Goal: Task Accomplishment & Management: Use online tool/utility

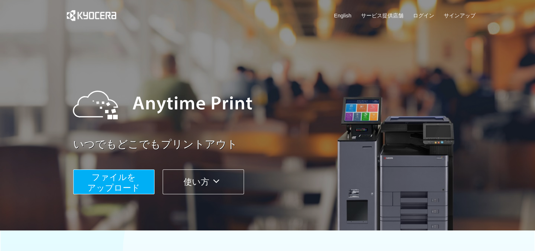
click at [127, 179] on span "ファイルを ​​アップロード" at bounding box center [113, 182] width 53 height 20
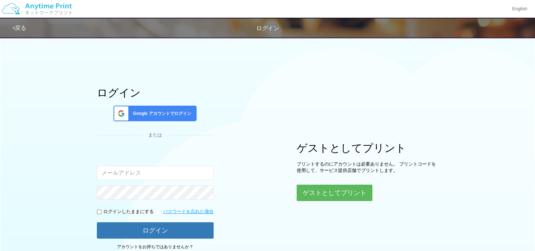
click at [145, 113] on span "Google アカウントでログイン" at bounding box center [160, 113] width 61 height 6
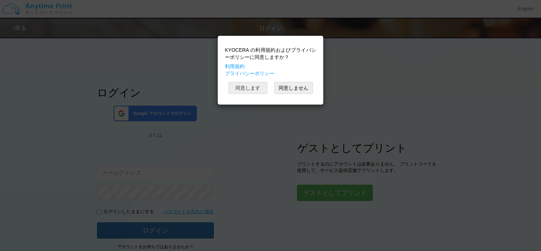
click at [243, 84] on button "同意します" at bounding box center [247, 88] width 39 height 12
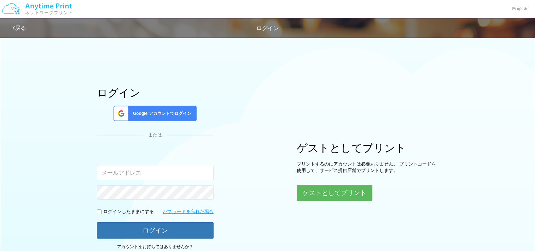
click at [45, 163] on div "ログイン Google アカウントでログイン または 入力されたメールアドレスまたはパスワードが正しくありません。 ログインしたままにする パスワードを忘れた…" at bounding box center [267, 144] width 535 height 222
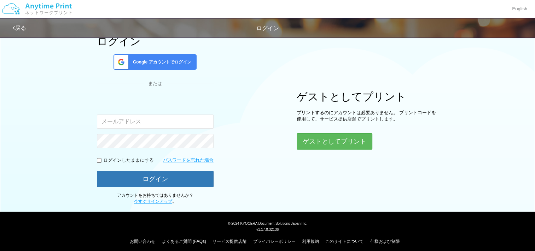
scroll to position [55, 0]
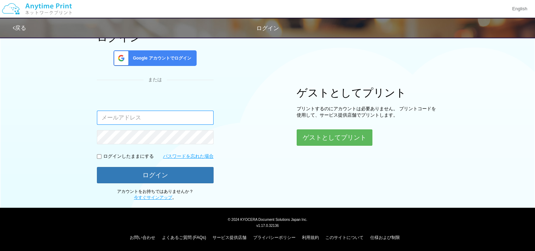
click at [153, 120] on input "email" at bounding box center [155, 117] width 117 height 14
type input "[EMAIL_ADDRESS][DOMAIN_NAME]"
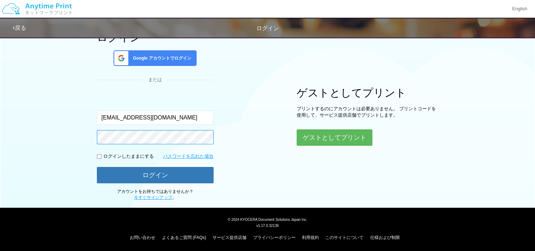
click at [97, 167] on button "ログイン" at bounding box center [155, 175] width 117 height 16
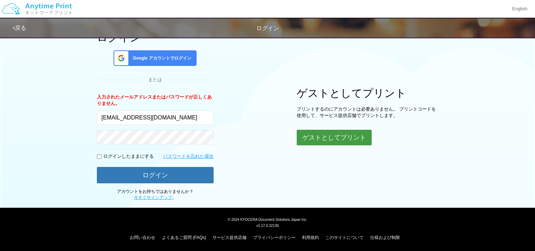
click at [335, 134] on button "ゲストとしてプリント" at bounding box center [334, 138] width 75 height 16
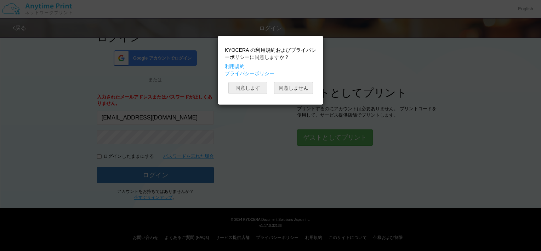
click at [249, 86] on button "同意します" at bounding box center [247, 88] width 39 height 12
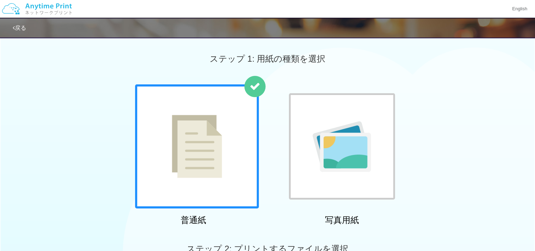
click at [209, 128] on img at bounding box center [197, 146] width 50 height 63
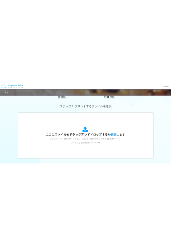
scroll to position [213, 0]
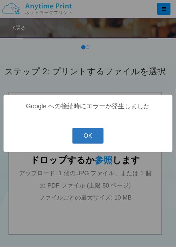
click at [91, 134] on button "OK" at bounding box center [88, 136] width 31 height 16
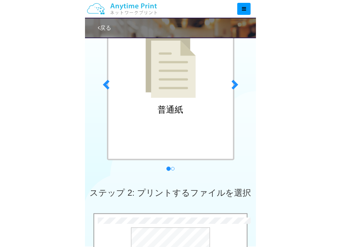
scroll to position [72, 0]
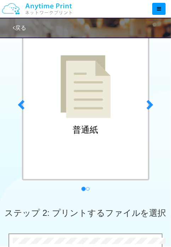
click at [17, 27] on link "戻る" at bounding box center [19, 28] width 13 height 6
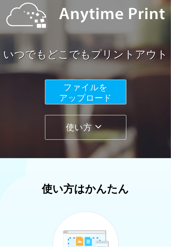
click at [91, 93] on span "ファイルを ​​アップロード" at bounding box center [85, 92] width 53 height 20
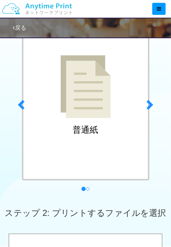
click at [91, 94] on img at bounding box center [86, 86] width 50 height 63
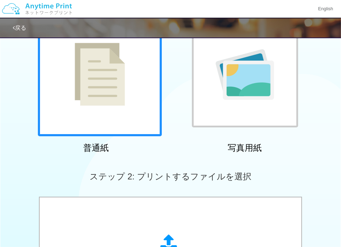
click at [106, 56] on img at bounding box center [100, 74] width 50 height 63
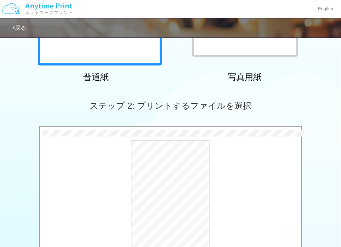
scroll to position [291, 0]
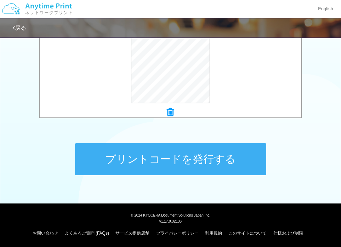
click at [156, 155] on button "プリントコードを発行する" at bounding box center [170, 159] width 191 height 32
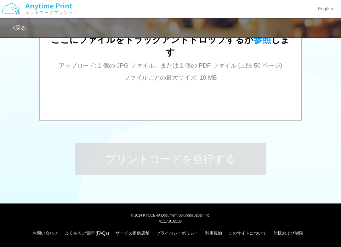
scroll to position [0, 0]
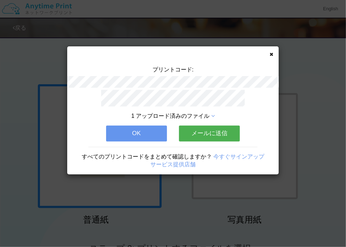
click at [136, 131] on button "OK" at bounding box center [136, 134] width 61 height 16
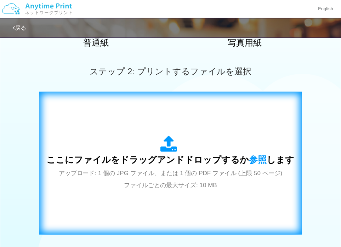
scroll to position [291, 0]
